Goal: Task Accomplishment & Management: Manage account settings

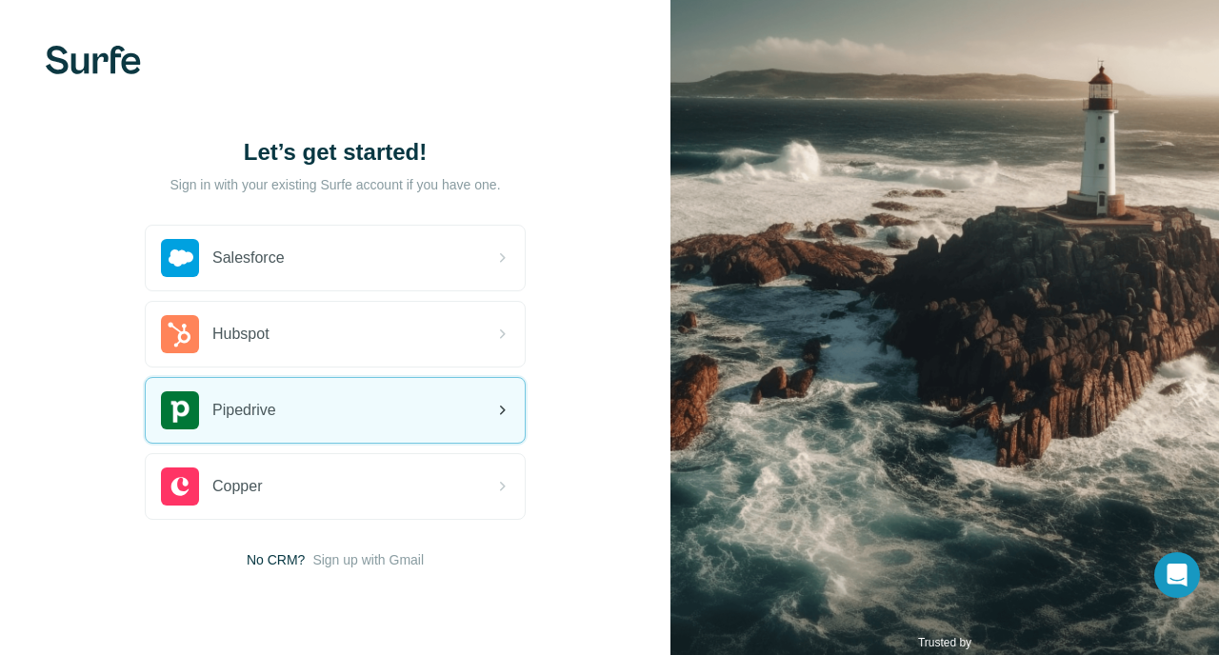
click at [333, 390] on div "Pipedrive" at bounding box center [335, 410] width 379 height 65
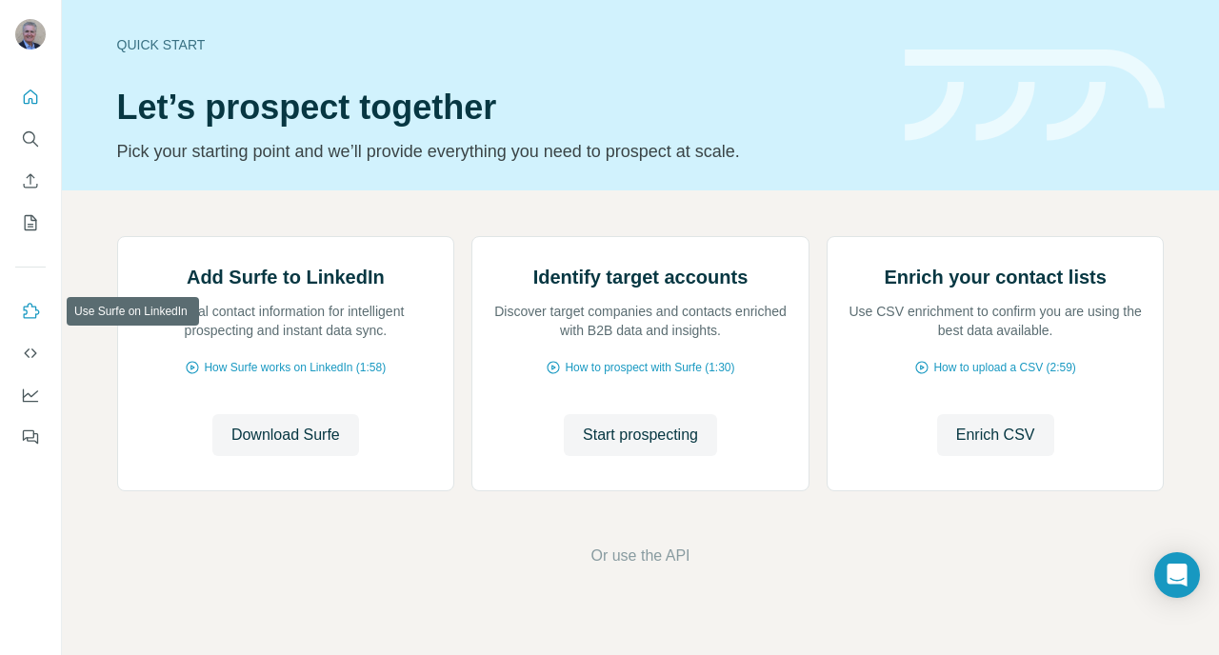
click at [30, 305] on icon "Use Surfe on LinkedIn" at bounding box center [30, 311] width 19 height 19
click at [30, 221] on icon "My lists" at bounding box center [30, 222] width 19 height 19
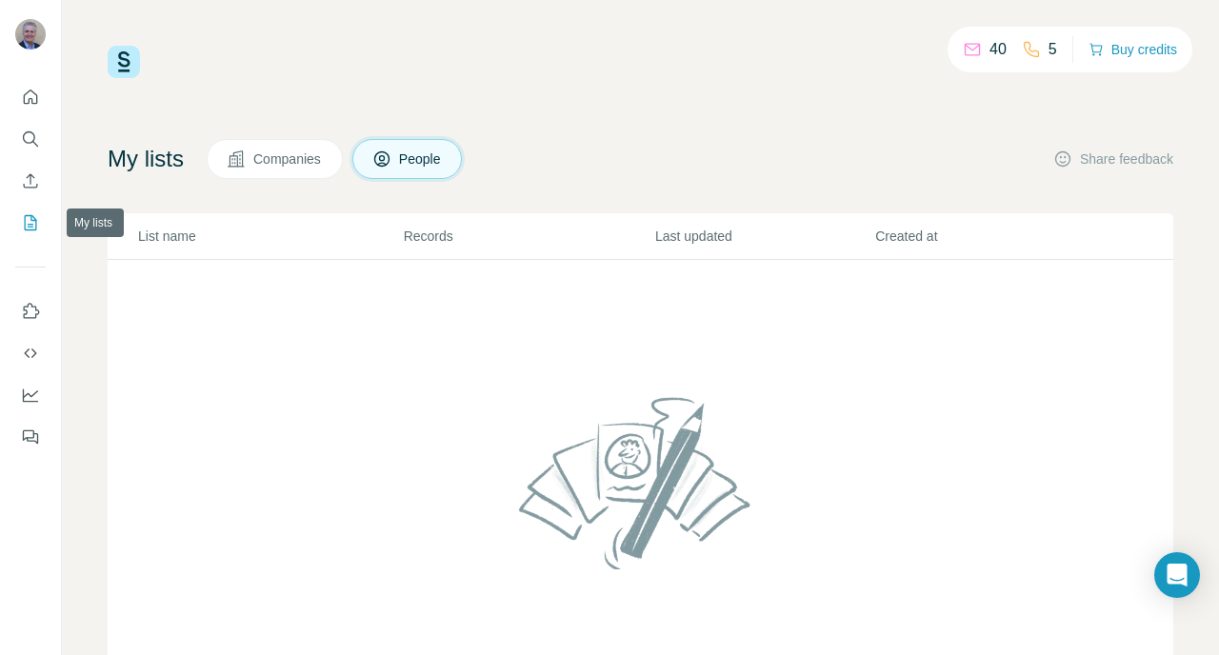
click at [37, 224] on icon "My lists" at bounding box center [30, 222] width 19 height 19
click at [26, 318] on icon "Use Surfe on LinkedIn" at bounding box center [32, 310] width 16 height 15
click at [29, 433] on icon "Feedback" at bounding box center [30, 437] width 19 height 19
click at [30, 392] on icon "Dashboard" at bounding box center [30, 395] width 19 height 19
click at [39, 223] on icon "My lists" at bounding box center [30, 222] width 19 height 19
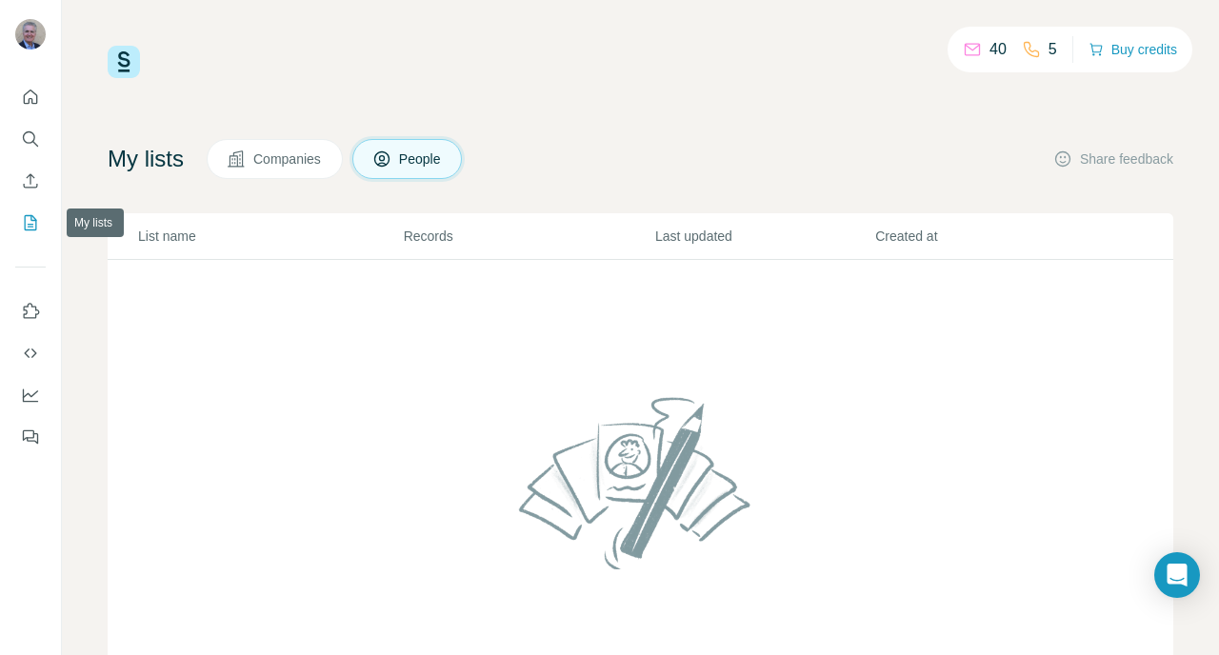
click at [39, 223] on icon "My lists" at bounding box center [30, 222] width 19 height 19
click at [1132, 50] on button "Buy credits" at bounding box center [1133, 49] width 89 height 27
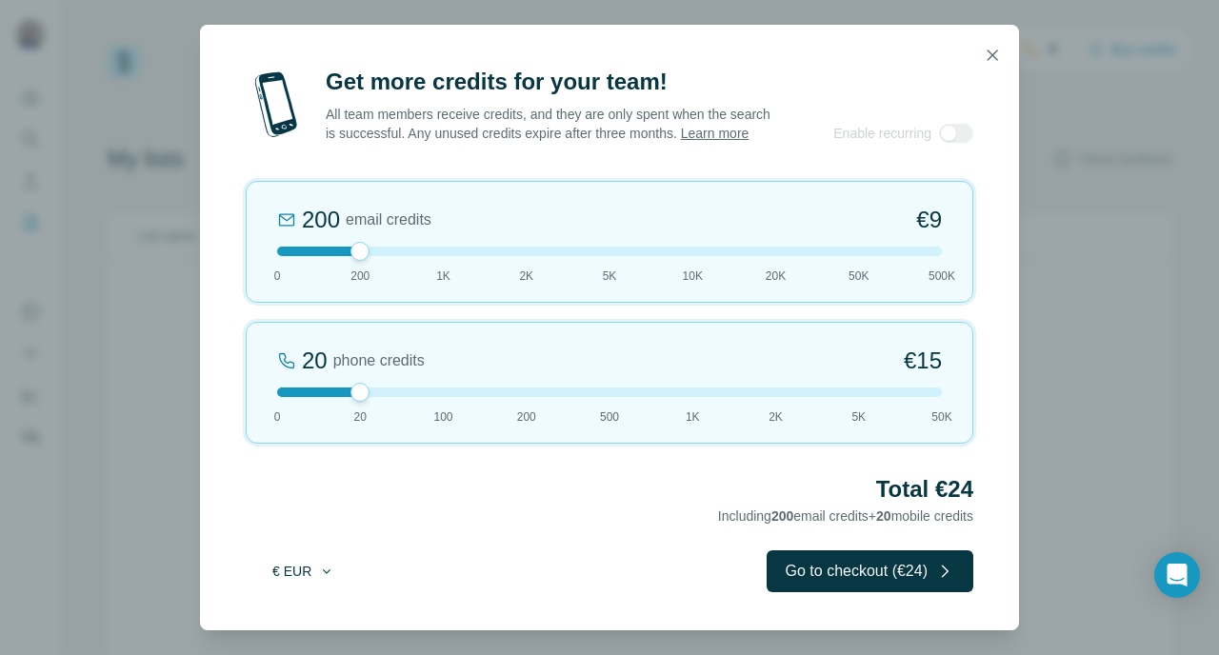
click at [321, 573] on icon "button" at bounding box center [326, 571] width 15 height 15
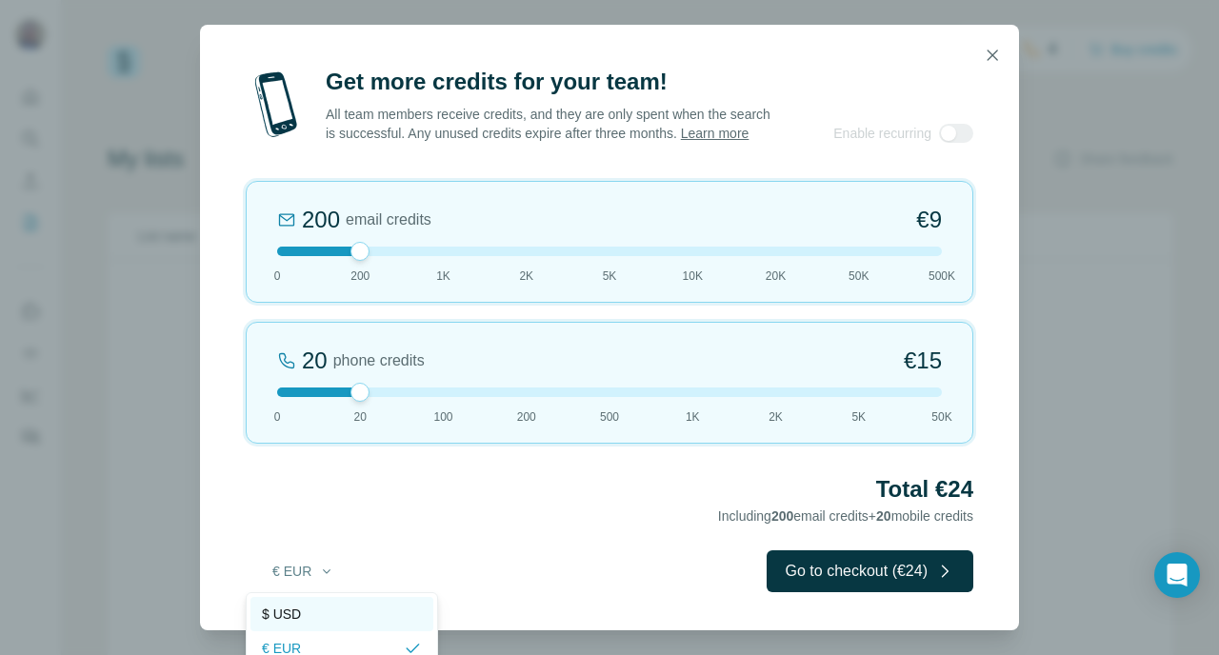
click at [312, 610] on div "$ USD" at bounding box center [342, 614] width 160 height 19
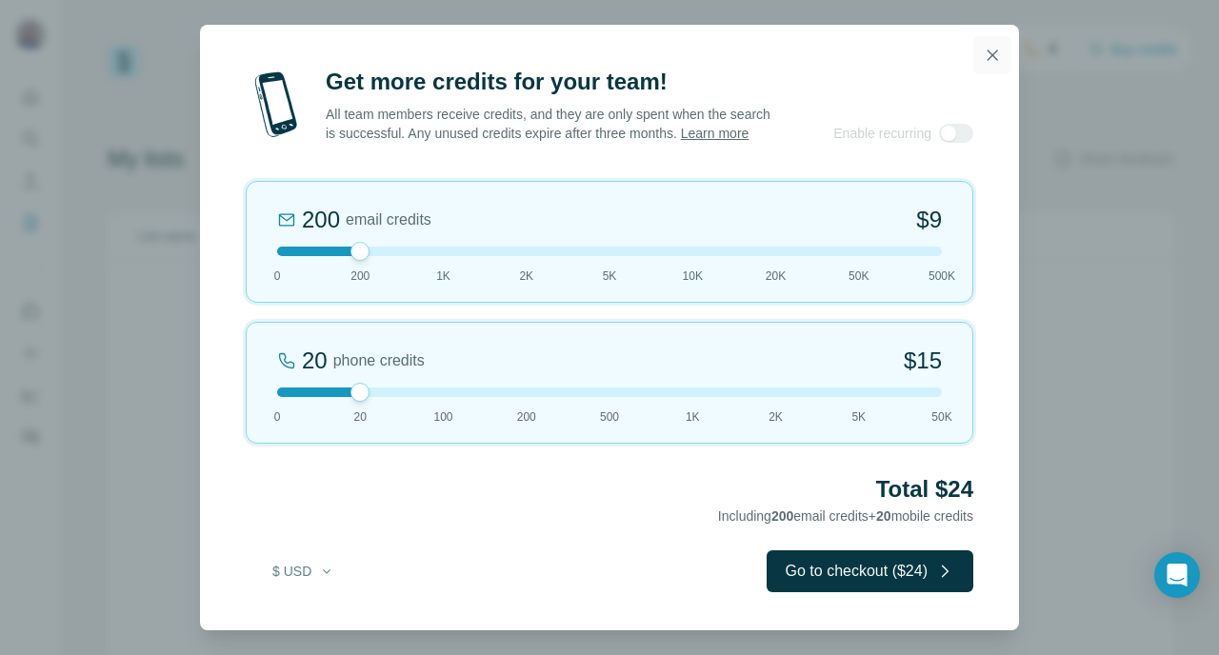
click at [993, 51] on icon "button" at bounding box center [992, 55] width 19 height 19
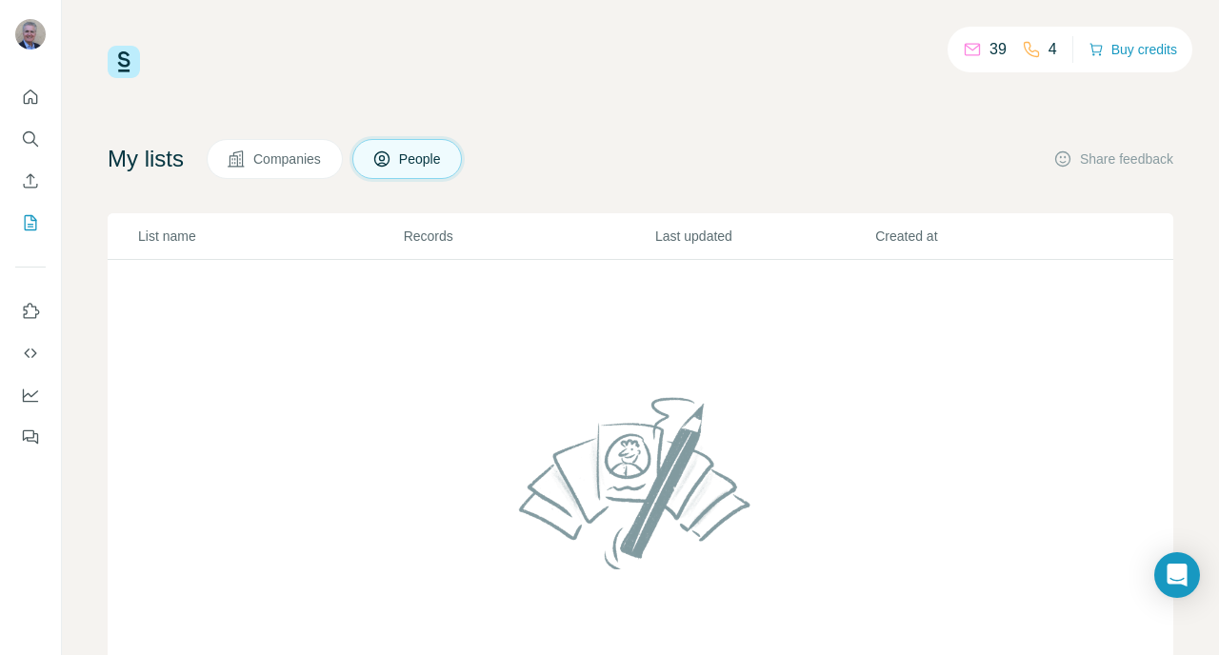
click at [498, 70] on div "39 4 Buy credits" at bounding box center [641, 62] width 1066 height 32
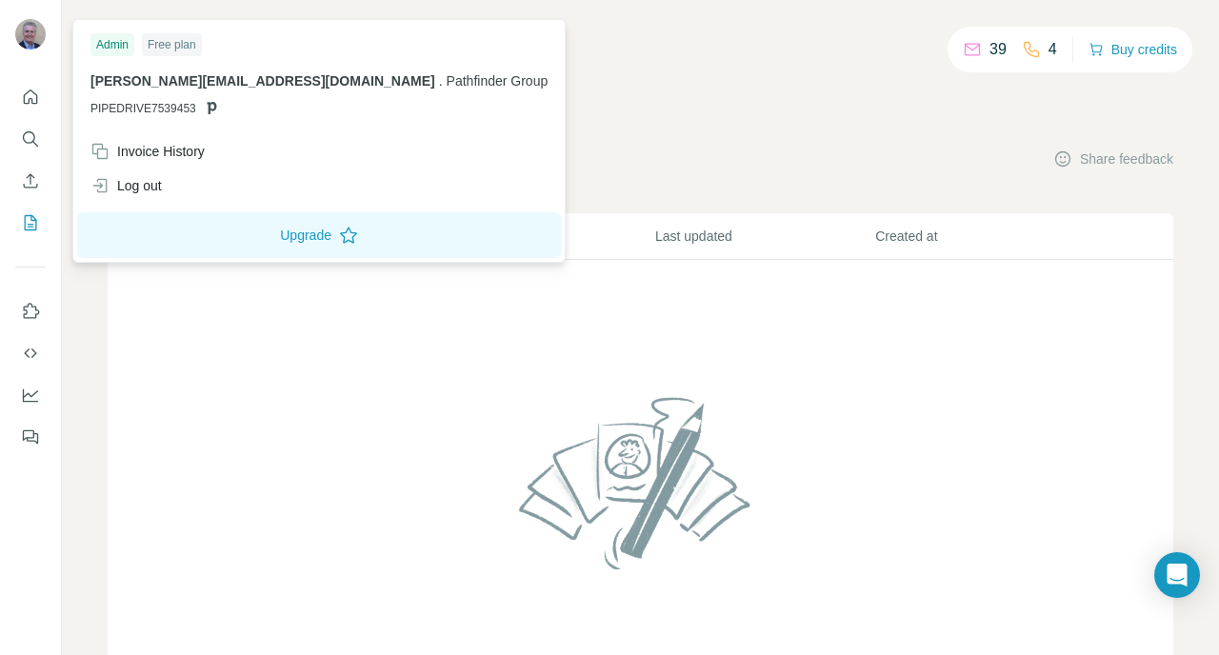
click at [164, 45] on div "Free plan" at bounding box center [172, 44] width 60 height 23
click at [205, 233] on button "Upgrade" at bounding box center [319, 235] width 484 height 46
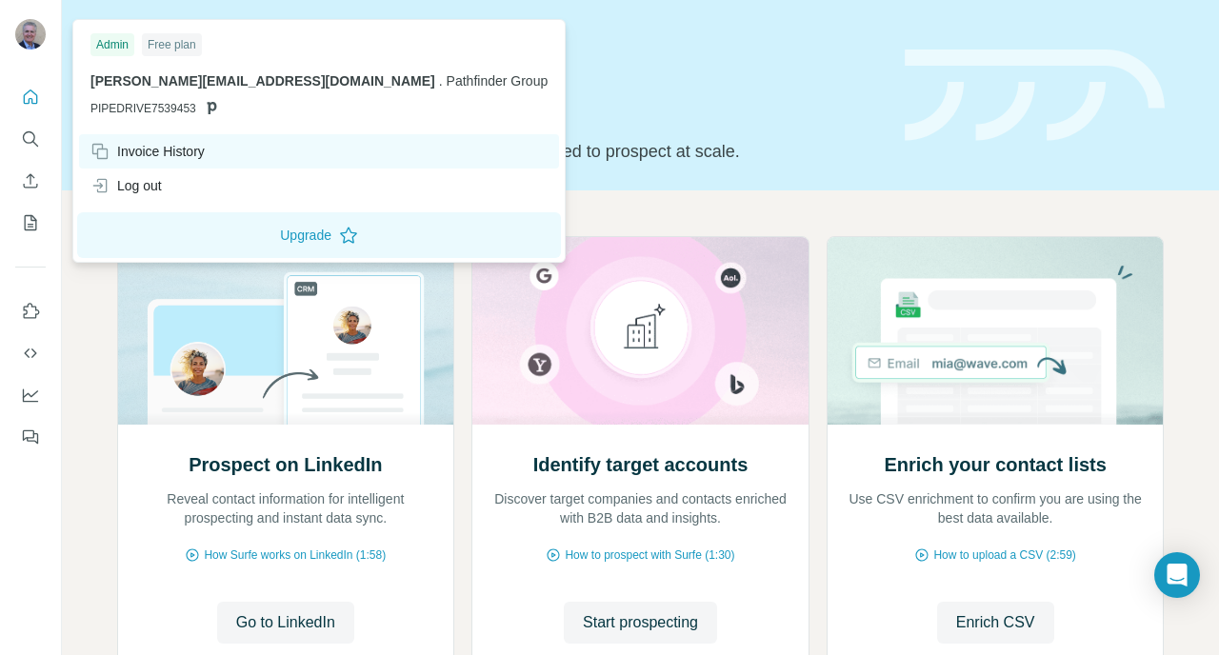
click at [158, 150] on div "Invoice History" at bounding box center [147, 151] width 114 height 19
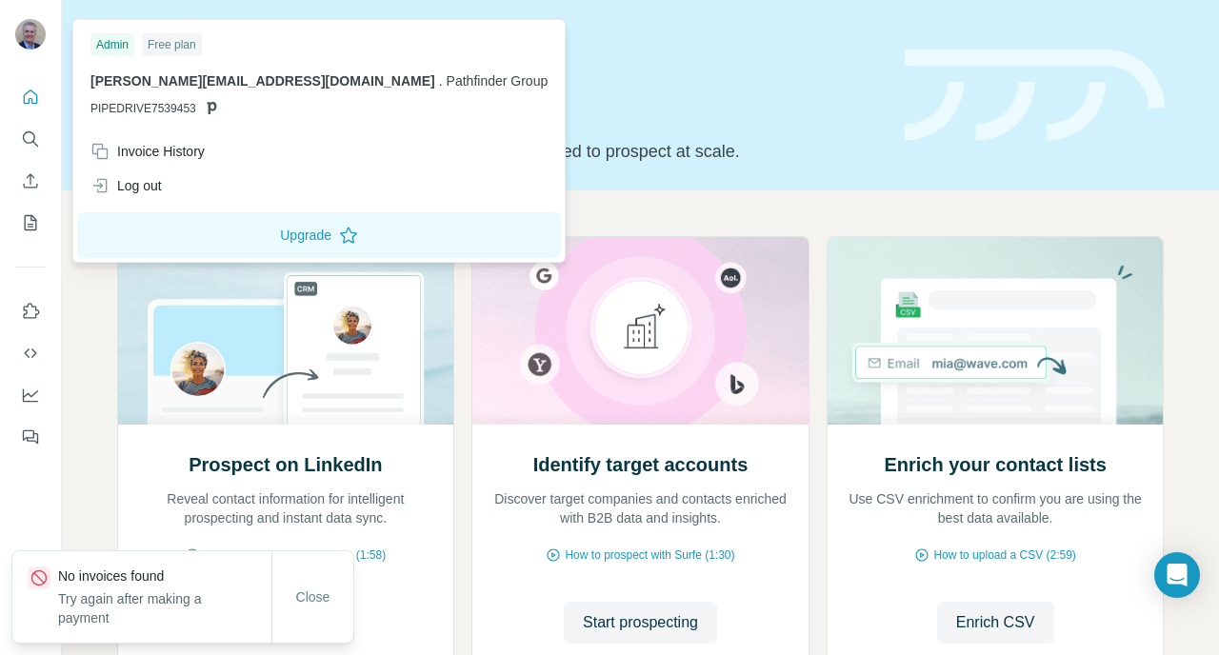
click at [172, 45] on div "Free plan" at bounding box center [172, 44] width 60 height 23
click at [197, 236] on button "Upgrade" at bounding box center [319, 235] width 484 height 46
